Goal: Task Accomplishment & Management: Manage account settings

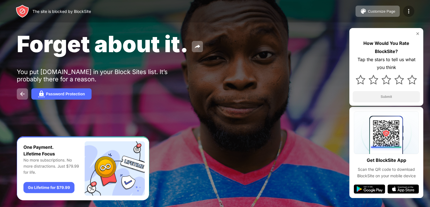
click at [412, 10] on div at bounding box center [408, 11] width 11 height 11
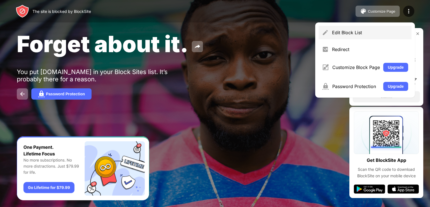
click at [362, 36] on div "Edit Block List" at bounding box center [365, 32] width 93 height 13
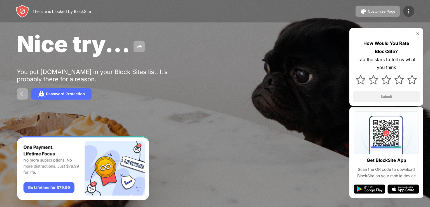
click at [412, 10] on img at bounding box center [409, 11] width 7 height 7
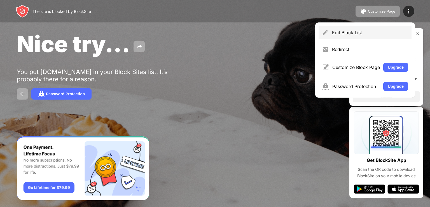
click at [351, 37] on div "Edit Block List" at bounding box center [365, 32] width 93 height 13
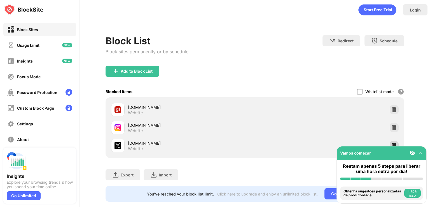
click at [390, 143] on div at bounding box center [394, 145] width 9 height 9
